Goal: Information Seeking & Learning: Check status

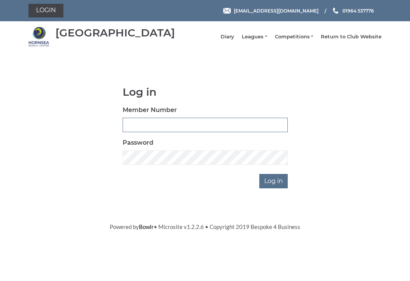
type input "0530"
click at [274, 187] on input "Log in" at bounding box center [274, 181] width 28 height 14
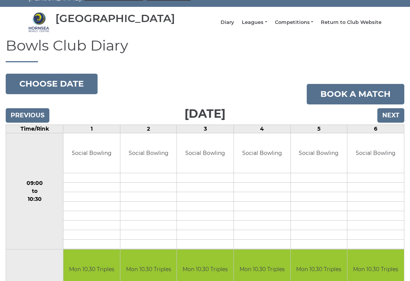
scroll to position [9, 0]
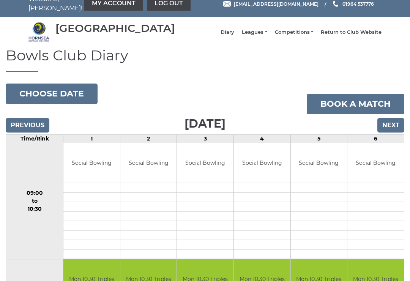
click at [263, 32] on li "Leagues Club leagues - Winter 2025-6 Club leagues - Summer 2025 Club leagues - …" at bounding box center [250, 32] width 33 height 14
click at [264, 36] on link "Leagues" at bounding box center [254, 32] width 25 height 7
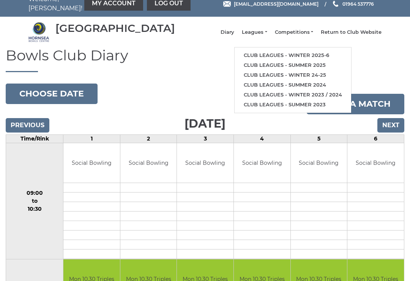
click at [324, 59] on link "Club leagues - Winter 2025-6" at bounding box center [293, 56] width 117 height 10
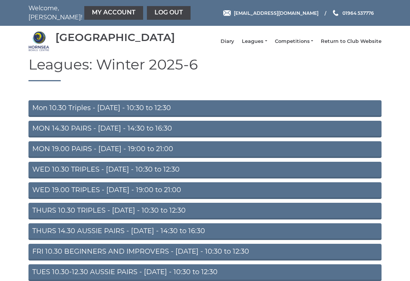
click at [141, 135] on link "MON 14.30 PAIRS - Monday - 14:30 to 16:30" at bounding box center [204, 129] width 353 height 17
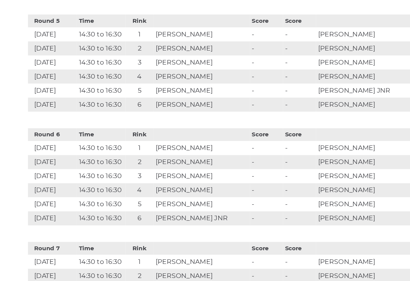
scroll to position [787, 0]
